Goal: Task Accomplishment & Management: Use online tool/utility

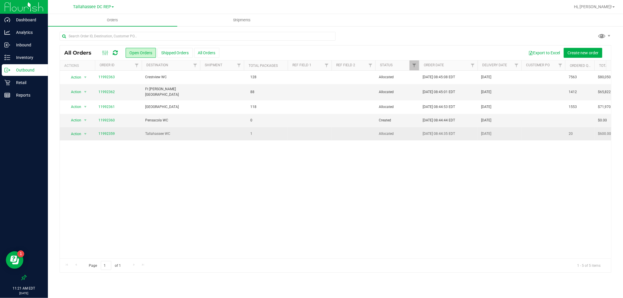
click at [189, 136] on td "Tallahassee WC" at bounding box center [171, 133] width 58 height 13
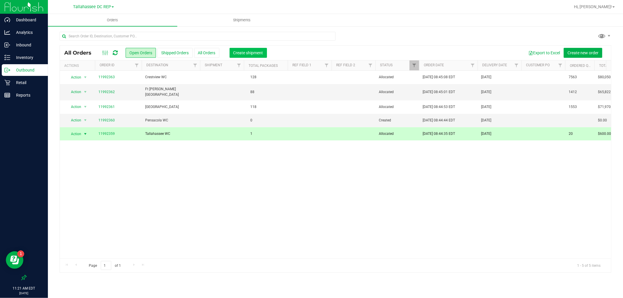
click at [244, 56] on button "Create shipment" at bounding box center [248, 53] width 37 height 10
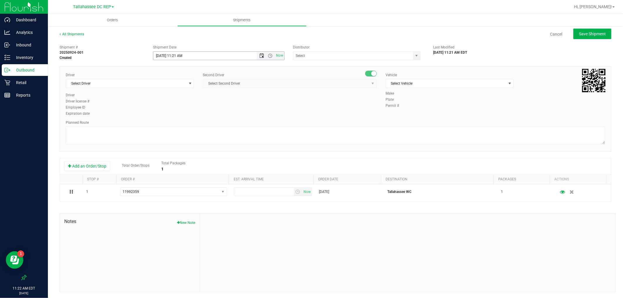
click at [261, 58] on span "Open the date view" at bounding box center [261, 55] width 5 height 5
click at [192, 113] on link "25" at bounding box center [192, 115] width 8 height 9
click at [257, 55] on span "Open the date view" at bounding box center [262, 55] width 10 height 5
click at [271, 54] on span "Open the time view" at bounding box center [270, 55] width 10 height 5
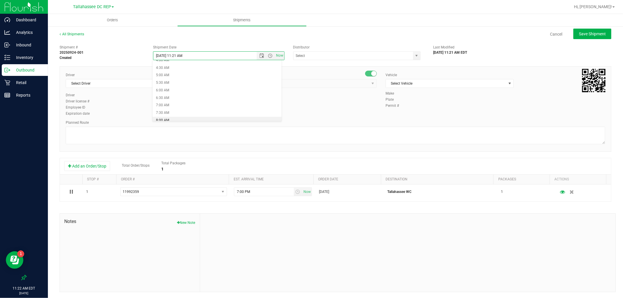
click at [176, 121] on li "8:00 AM" at bounding box center [217, 121] width 129 height 8
type input "9/25/2025 8:00 AM"
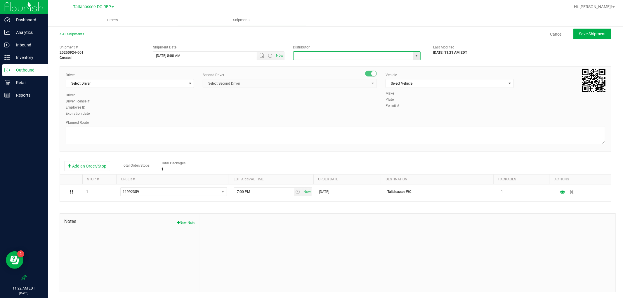
click at [319, 58] on input "text" at bounding box center [352, 56] width 116 height 8
click at [319, 65] on li "Tallahassee DC REP" at bounding box center [355, 65] width 126 height 9
type input "Tallahassee DC REP"
click at [183, 81] on span "Select Driver" at bounding box center [126, 83] width 120 height 8
click at [159, 107] on li "Brandon Lunt - 100000662" at bounding box center [129, 108] width 127 height 9
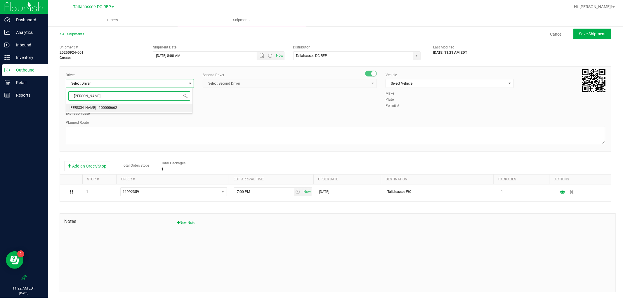
type input "lunt"
click at [236, 85] on span "Select Second Driver" at bounding box center [286, 83] width 166 height 8
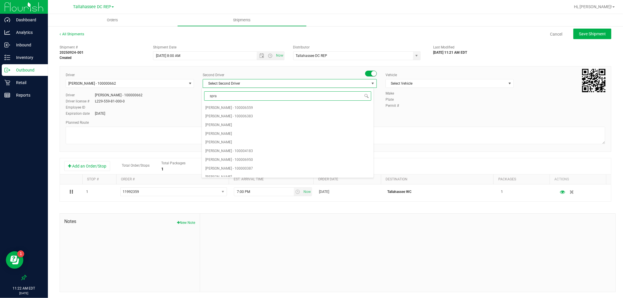
type input "sprat"
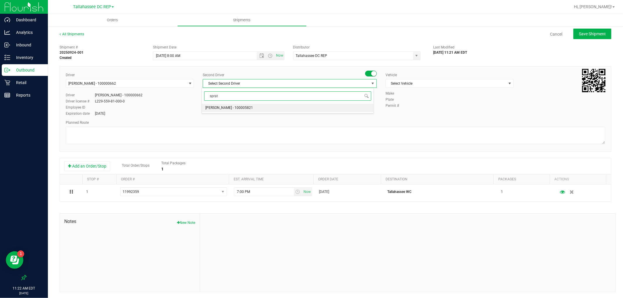
click at [233, 108] on span "Alexander Spratt - 100005821" at bounding box center [229, 108] width 48 height 8
click at [434, 81] on span "Select Vehicle" at bounding box center [446, 83] width 120 height 8
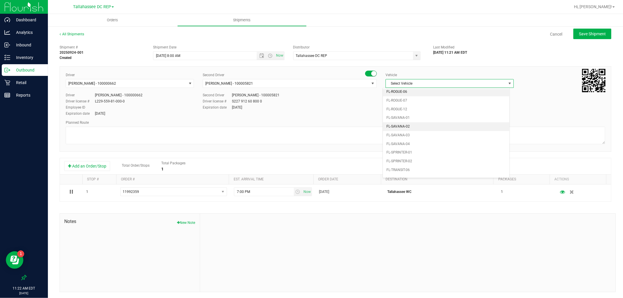
scroll to position [253, 0]
click at [411, 120] on li "FL-SAVANA-01" at bounding box center [446, 118] width 127 height 9
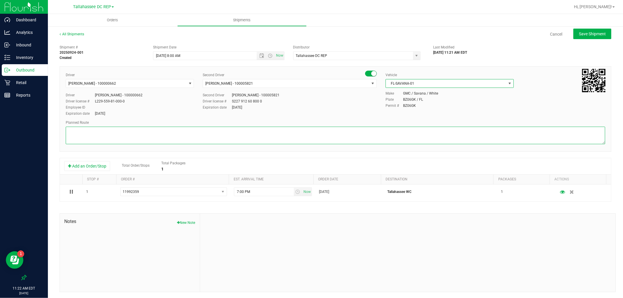
click at [207, 136] on textarea at bounding box center [336, 136] width 540 height 18
paste textarea
click at [83, 143] on textarea at bounding box center [336, 136] width 540 height 18
paste textarea "TLH WC - 8:15 AM PAN WC - 9:00 AM FWB WC - 11:00 AM CRV WC - 11:30 AM PCO WC - …"
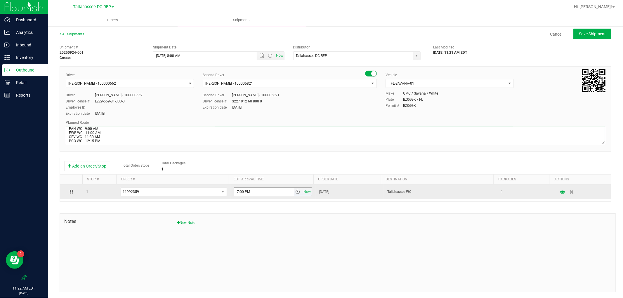
click at [294, 193] on span "select" at bounding box center [298, 192] width 8 height 8
type textarea "Tallahassee WC TLH WC - 8:15 AM PAN WC - 9:00 AM FWB WC - 11:00 AM CRV WC - 11:…"
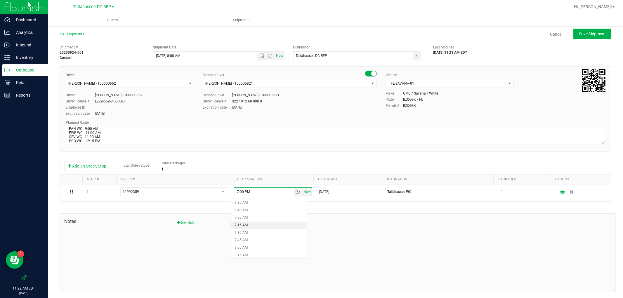
scroll to position [227, 0]
click at [246, 224] on li "8:15 AM" at bounding box center [268, 223] width 75 height 8
click at [582, 32] on span "Save Shipment" at bounding box center [592, 34] width 27 height 5
type input "9/25/2025 12:00 PM"
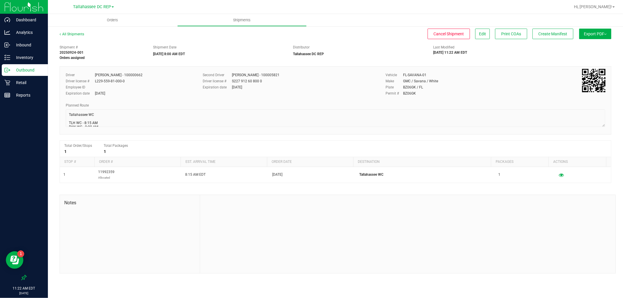
click at [41, 74] on div "Outbound" at bounding box center [25, 70] width 46 height 12
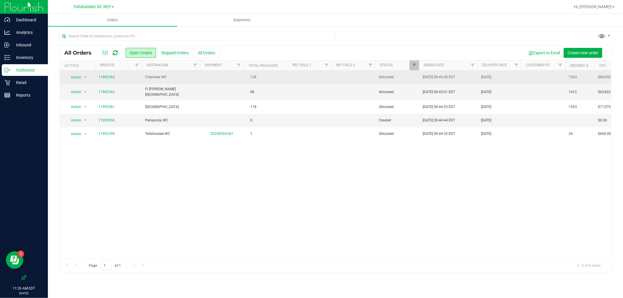
click at [167, 80] on span "Crestview WC" at bounding box center [170, 77] width 51 height 6
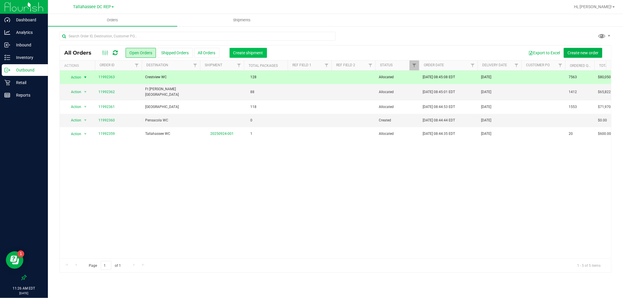
click at [243, 53] on span "Create shipment" at bounding box center [248, 53] width 30 height 5
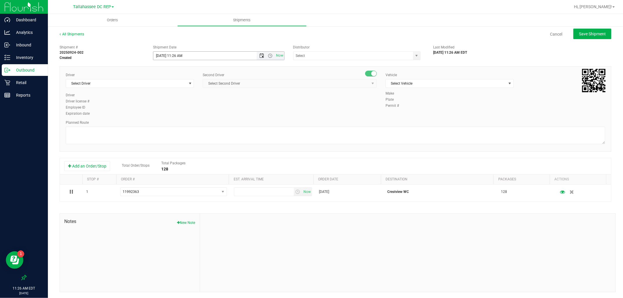
click at [259, 56] on span "Open the date view" at bounding box center [261, 55] width 5 height 5
click at [188, 116] on link "25" at bounding box center [192, 115] width 8 height 9
click at [268, 56] on span "Open the time view" at bounding box center [270, 55] width 5 height 5
click at [165, 89] on li "8:00 AM" at bounding box center [217, 88] width 129 height 8
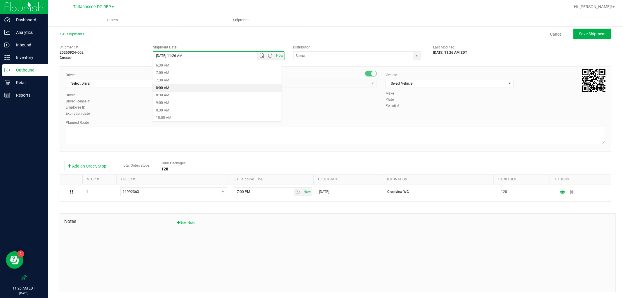
type input "9/25/2025 8:00 AM"
click at [324, 58] on input "text" at bounding box center [352, 56] width 116 height 8
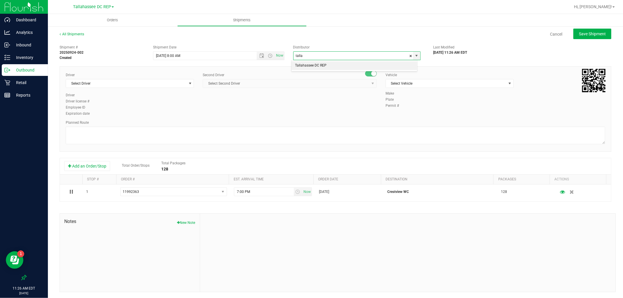
click at [325, 62] on li "Tallahassee DC REP" at bounding box center [355, 65] width 126 height 9
type input "Tallahassee DC REP"
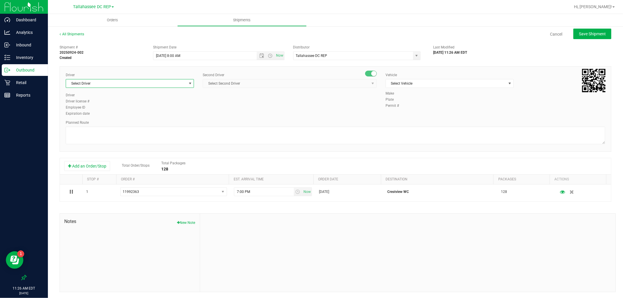
click at [155, 88] on span "Select Driver" at bounding box center [130, 83] width 128 height 9
click at [141, 83] on span "Select Driver" at bounding box center [126, 83] width 120 height 8
type input "lunt"
click at [124, 107] on li "Brandon Lunt - 100000662" at bounding box center [129, 108] width 127 height 9
click at [206, 83] on span "Select Second Driver" at bounding box center [286, 83] width 166 height 8
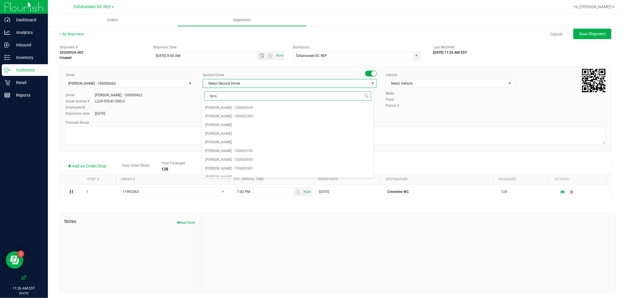
type input "sprat"
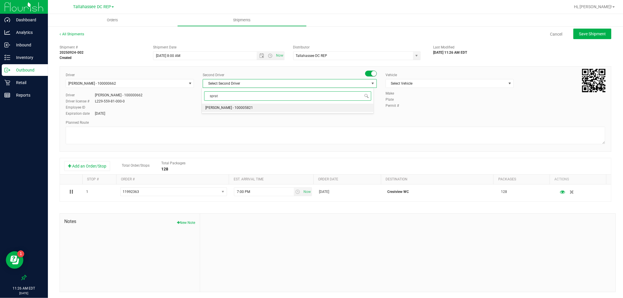
click at [221, 105] on span "Alexander Spratt - 100005821" at bounding box center [229, 108] width 48 height 8
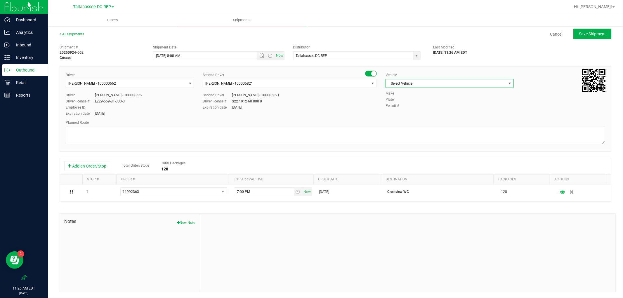
click at [409, 84] on span "Select Vehicle" at bounding box center [446, 83] width 120 height 8
click at [412, 156] on li "FL-SAVANA-01" at bounding box center [446, 157] width 127 height 9
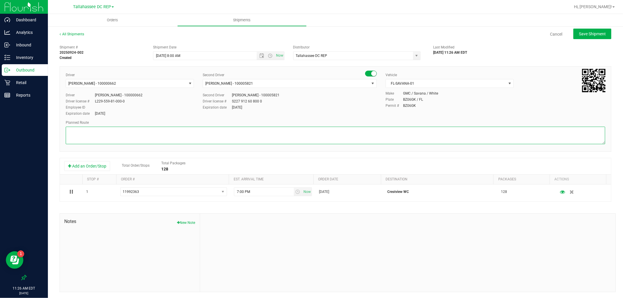
click at [326, 142] on textarea at bounding box center [336, 136] width 540 height 18
type textarea "Crestview WC"
click at [125, 141] on textarea at bounding box center [336, 136] width 540 height 18
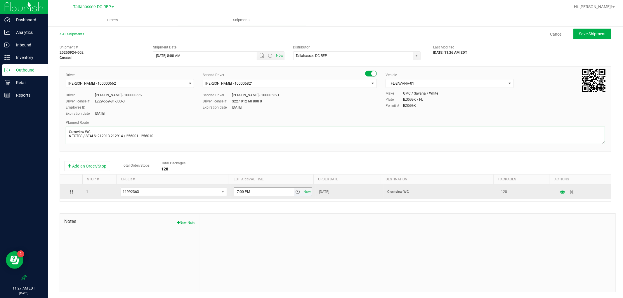
click at [295, 191] on span "select" at bounding box center [297, 192] width 5 height 5
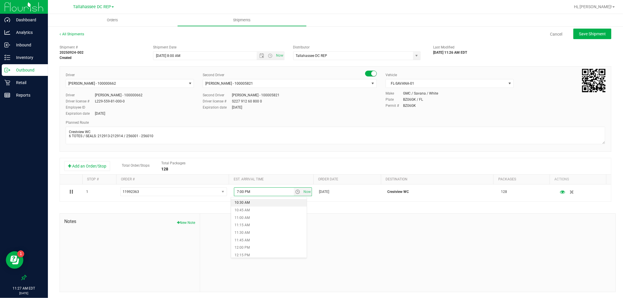
scroll to position [325, 0]
click at [255, 225] on li "11:30 AM" at bounding box center [268, 223] width 75 height 8
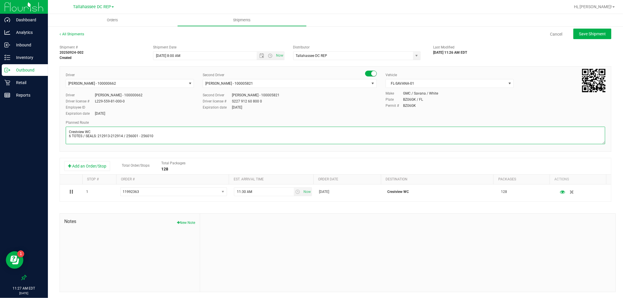
click at [157, 136] on textarea at bounding box center [336, 136] width 540 height 18
paste textarea "TLH WC - 8:15 AM PAN WC - 9:00 AM FWB WC - 11:00 AM CRV WC - 11:30 AM PCO WC - …"
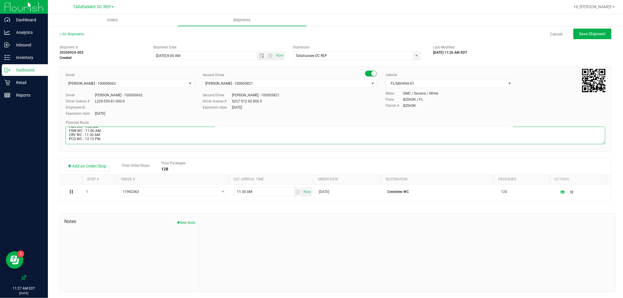
scroll to position [22, 0]
type textarea "Crestview WC 6 TOTES / SEALS: 212913-212914 / 256001 - 256010 TLH WC - 8:15 AM …"
click at [573, 34] on button "Save Shipment" at bounding box center [592, 34] width 38 height 11
type input "9/25/2025 12:00 PM"
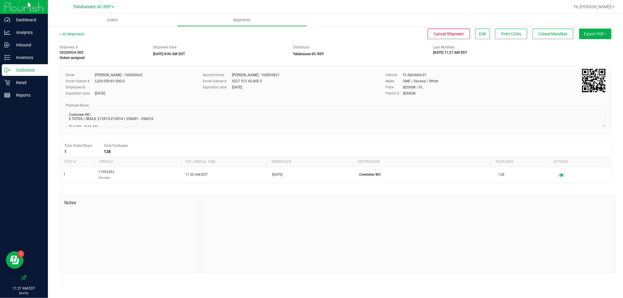
click at [36, 74] on div "Outbound" at bounding box center [25, 70] width 46 height 12
